Goal: Task Accomplishment & Management: Manage account settings

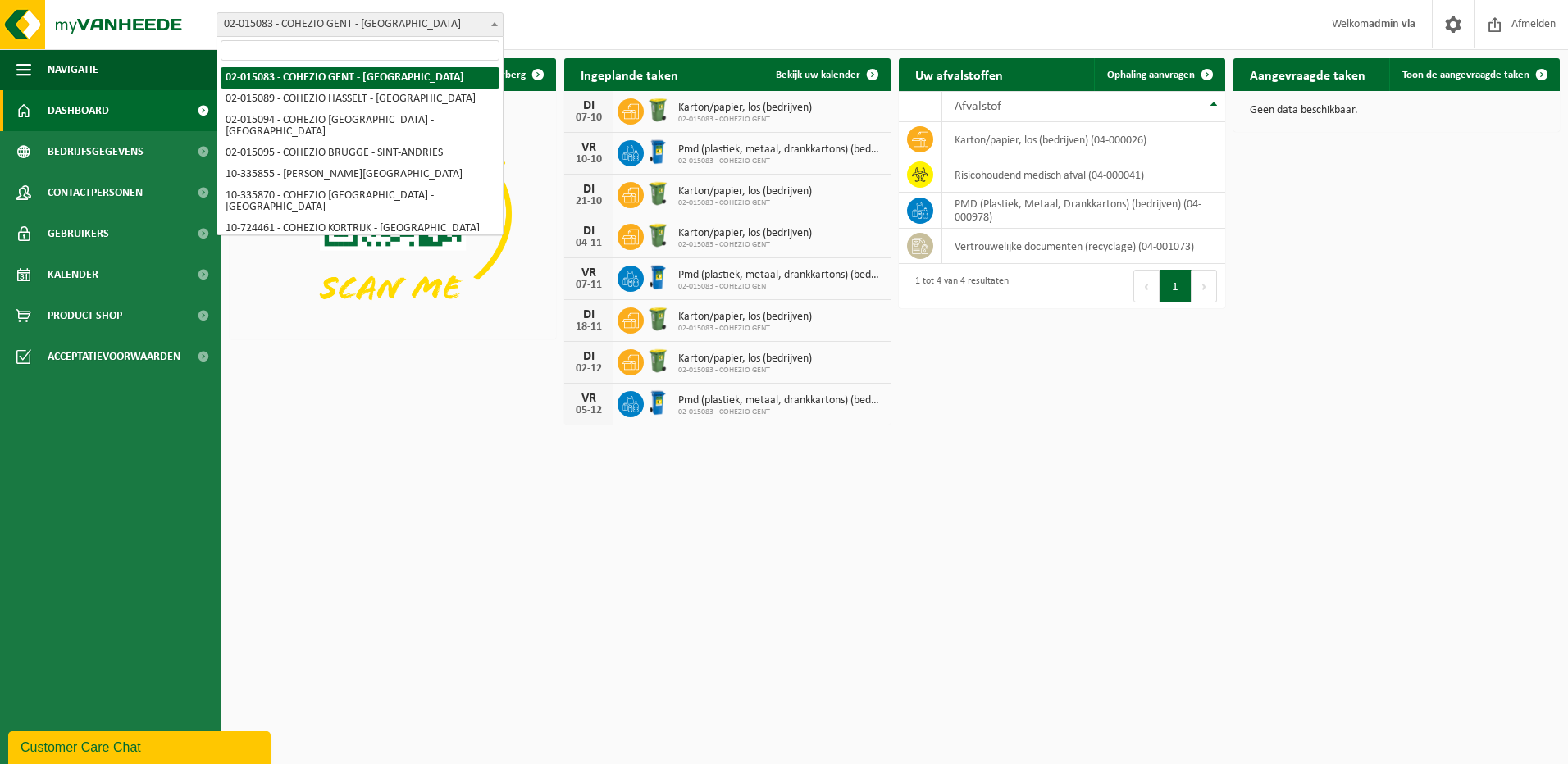
click at [494, 17] on span at bounding box center [494, 23] width 16 height 21
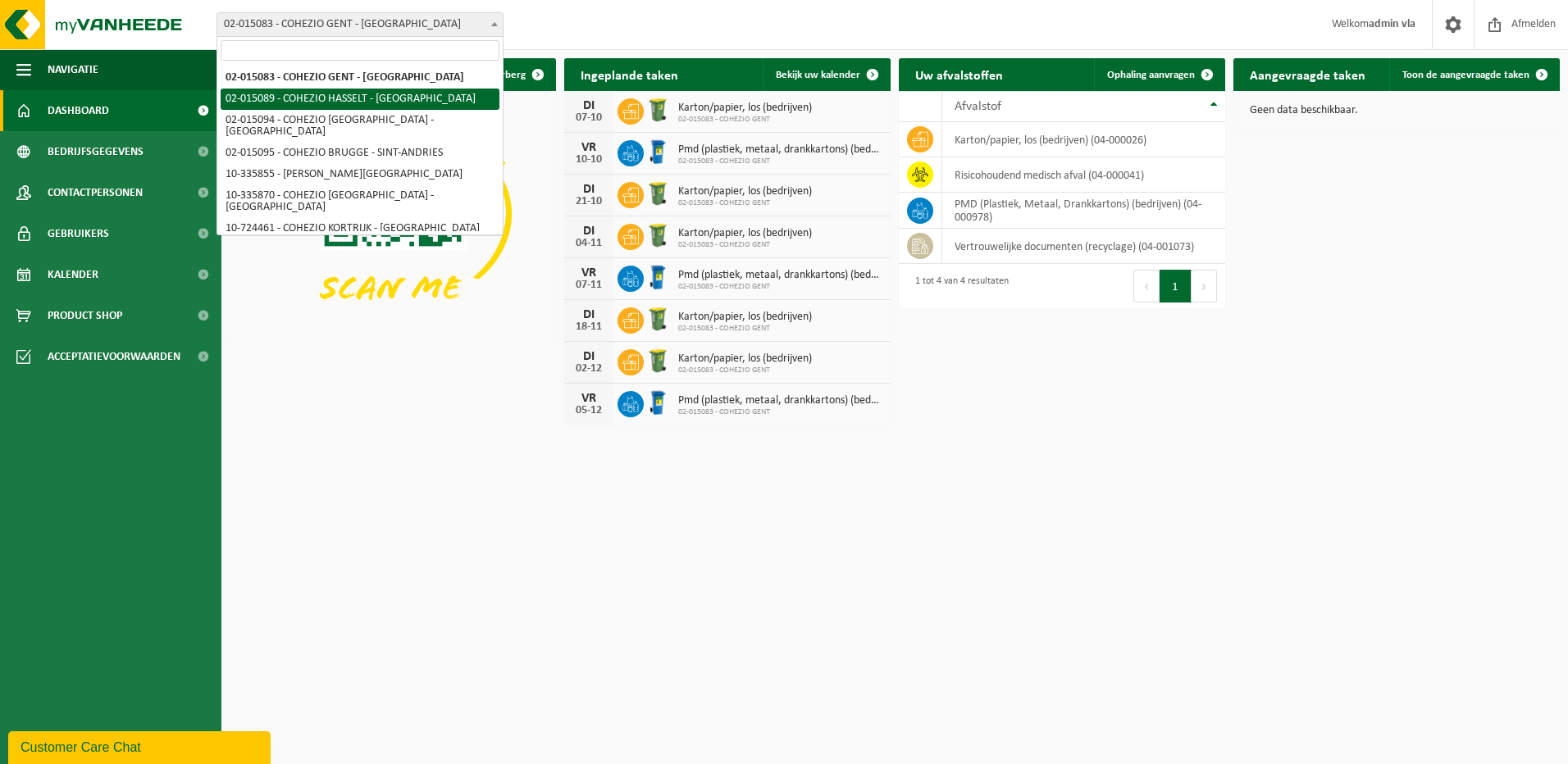
select select "18170"
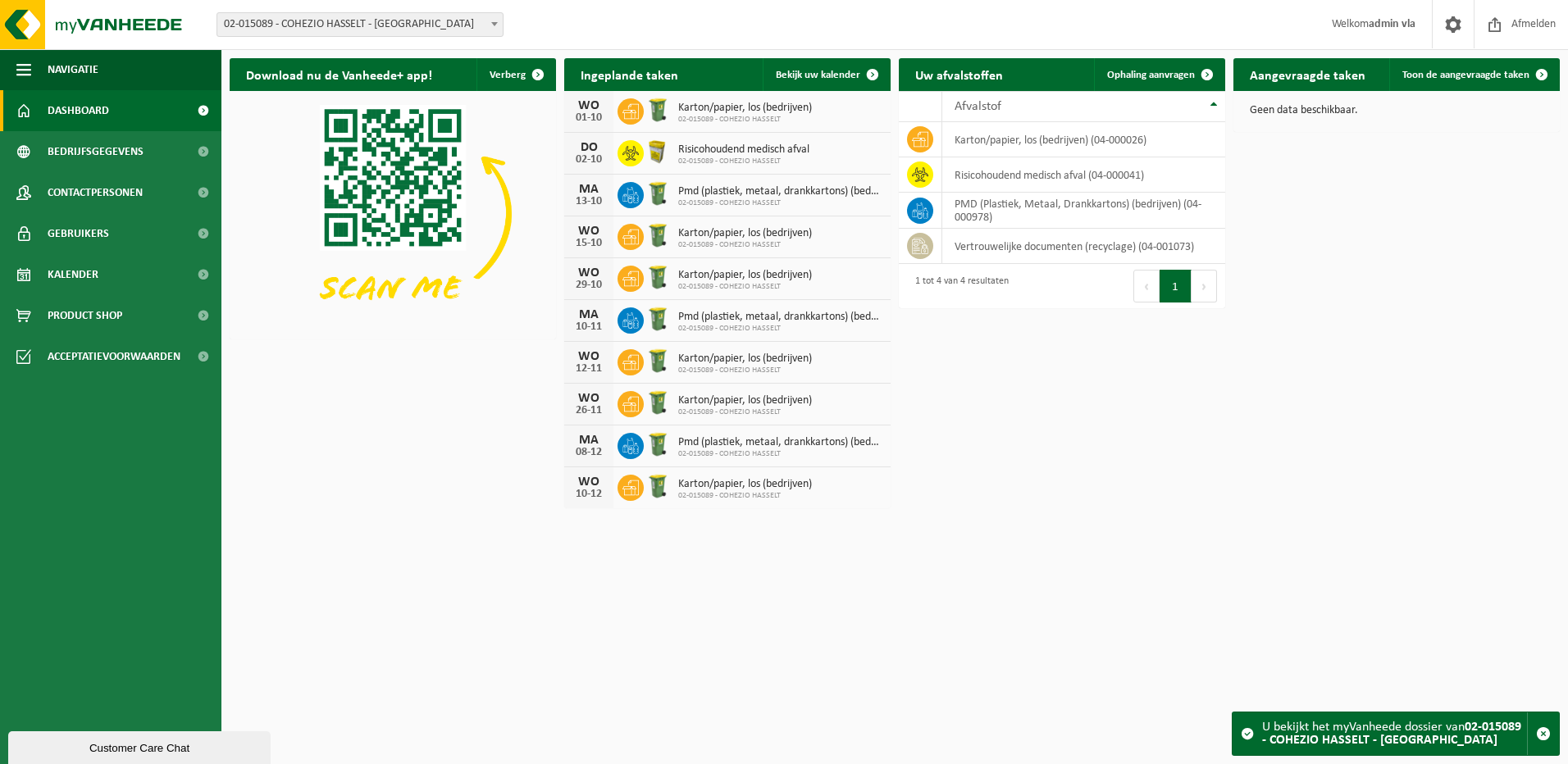
click at [492, 24] on b at bounding box center [494, 24] width 7 height 4
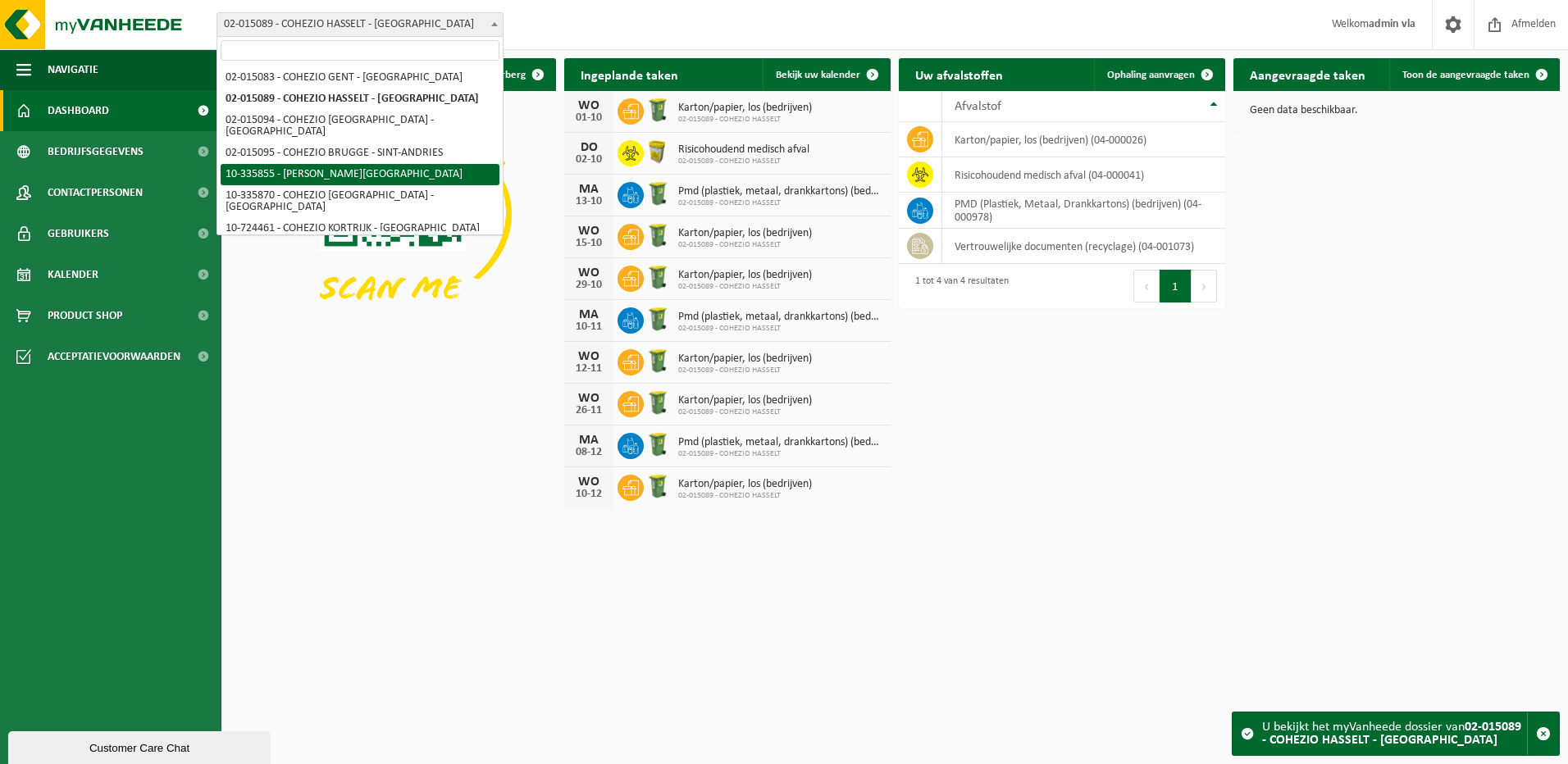
select select "18178"
